Goal: Information Seeking & Learning: Learn about a topic

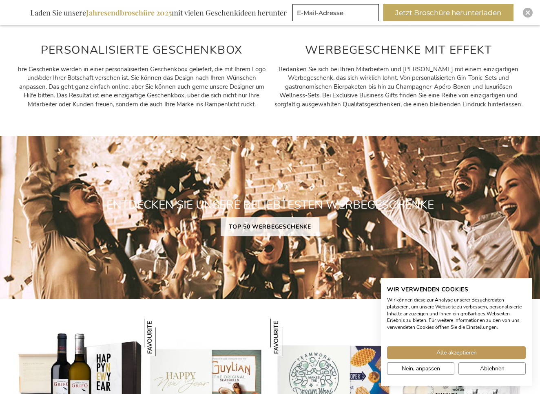
scroll to position [516, 0]
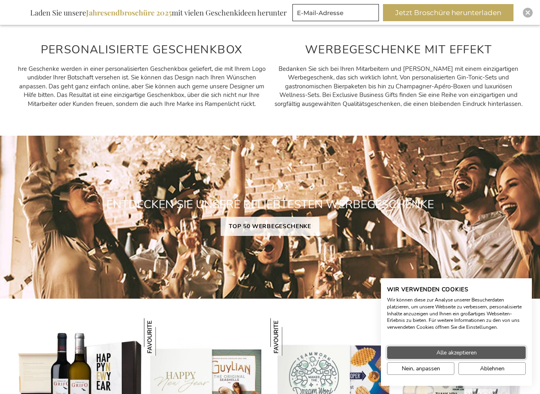
click at [415, 349] on button "Alle akzeptieren" at bounding box center [456, 353] width 139 height 13
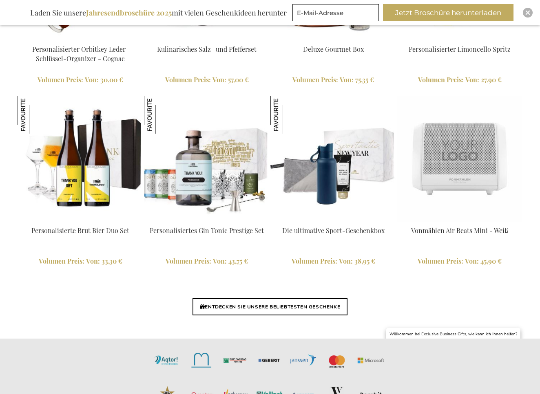
scroll to position [1828, 0]
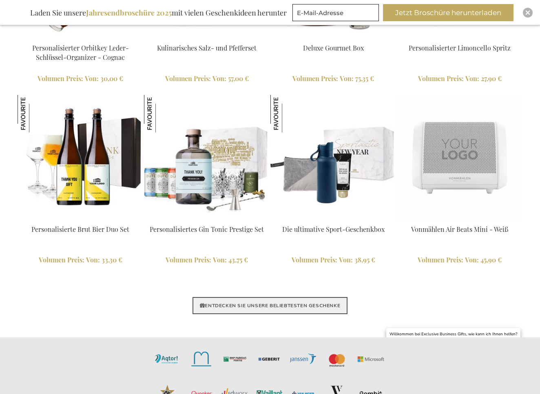
click at [317, 305] on link "ENTDECKEN SIE UNSERE BELIEBTESTEN GESCHENKE" at bounding box center [269, 305] width 155 height 17
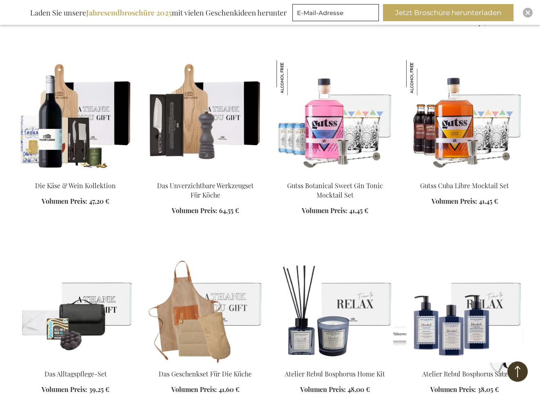
scroll to position [878, 0]
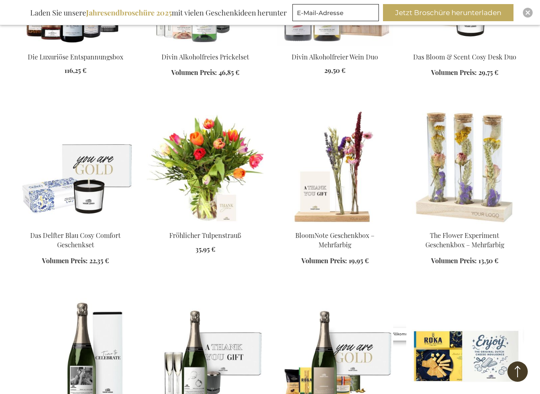
scroll to position [1367, 0]
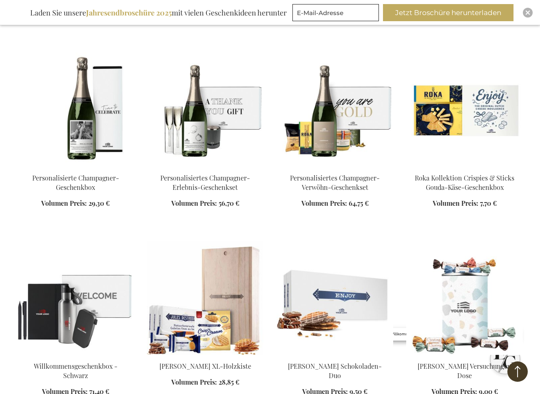
scroll to position [1610, 0]
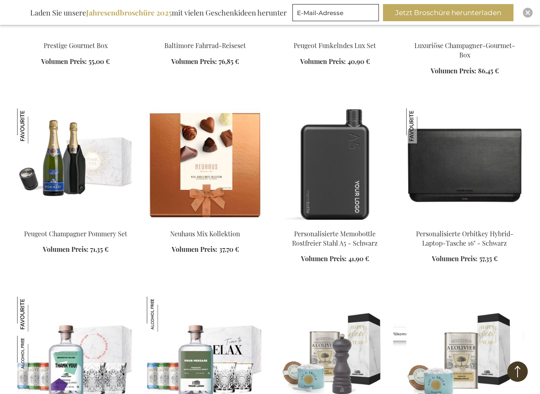
scroll to position [3076, 0]
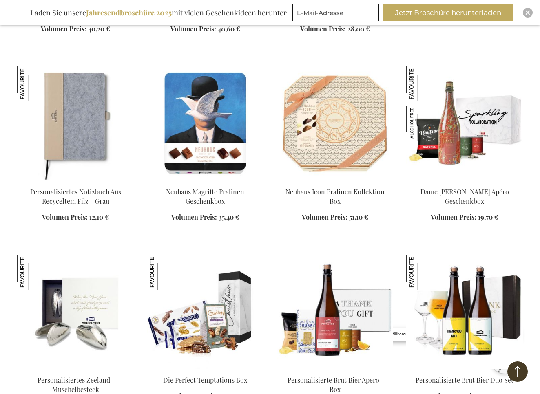
scroll to position [3681, 0]
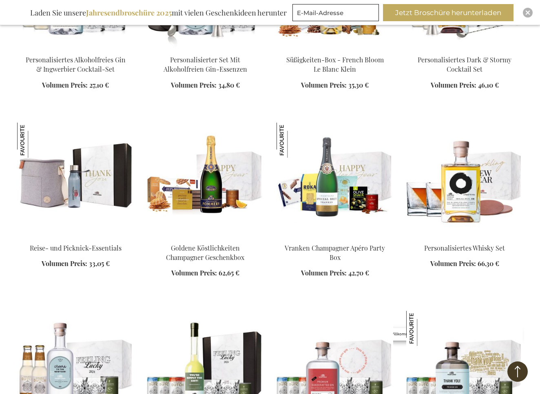
scroll to position [4220, 0]
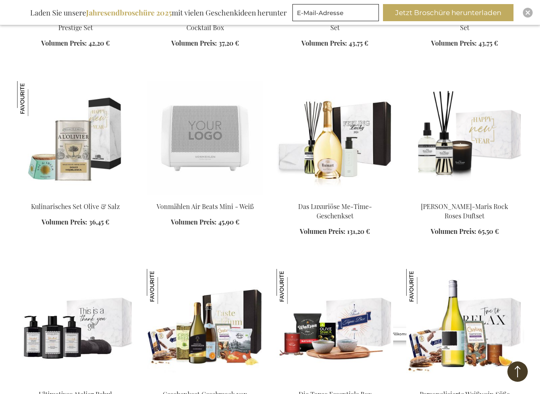
scroll to position [4595, 0]
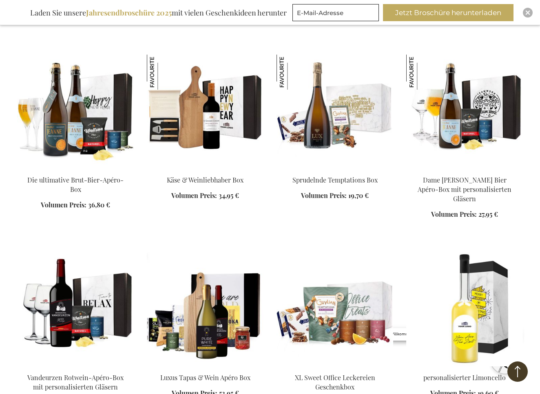
scroll to position [5741, 0]
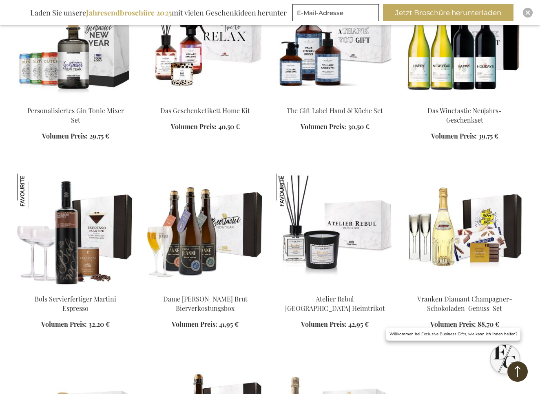
scroll to position [6256, 0]
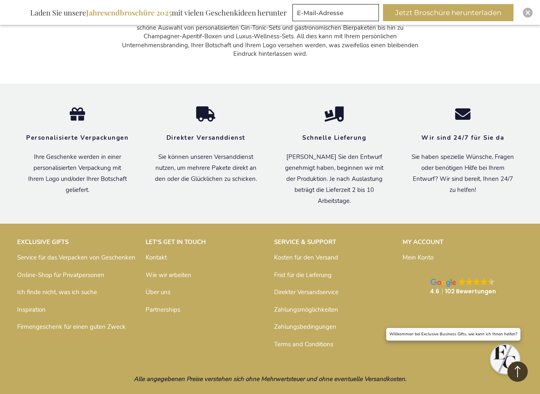
scroll to position [6780, 0]
